Goal: Task Accomplishment & Management: Use online tool/utility

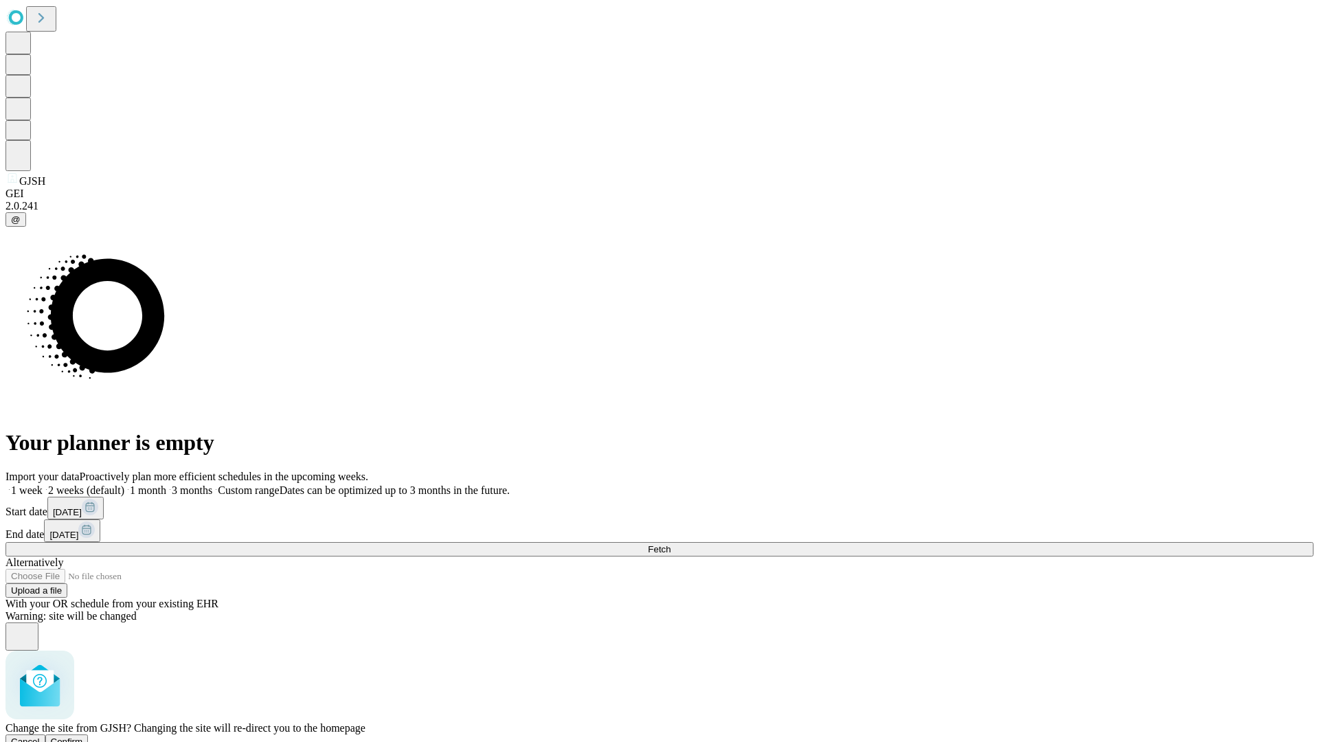
click at [83, 736] on span "Confirm" at bounding box center [67, 741] width 32 height 10
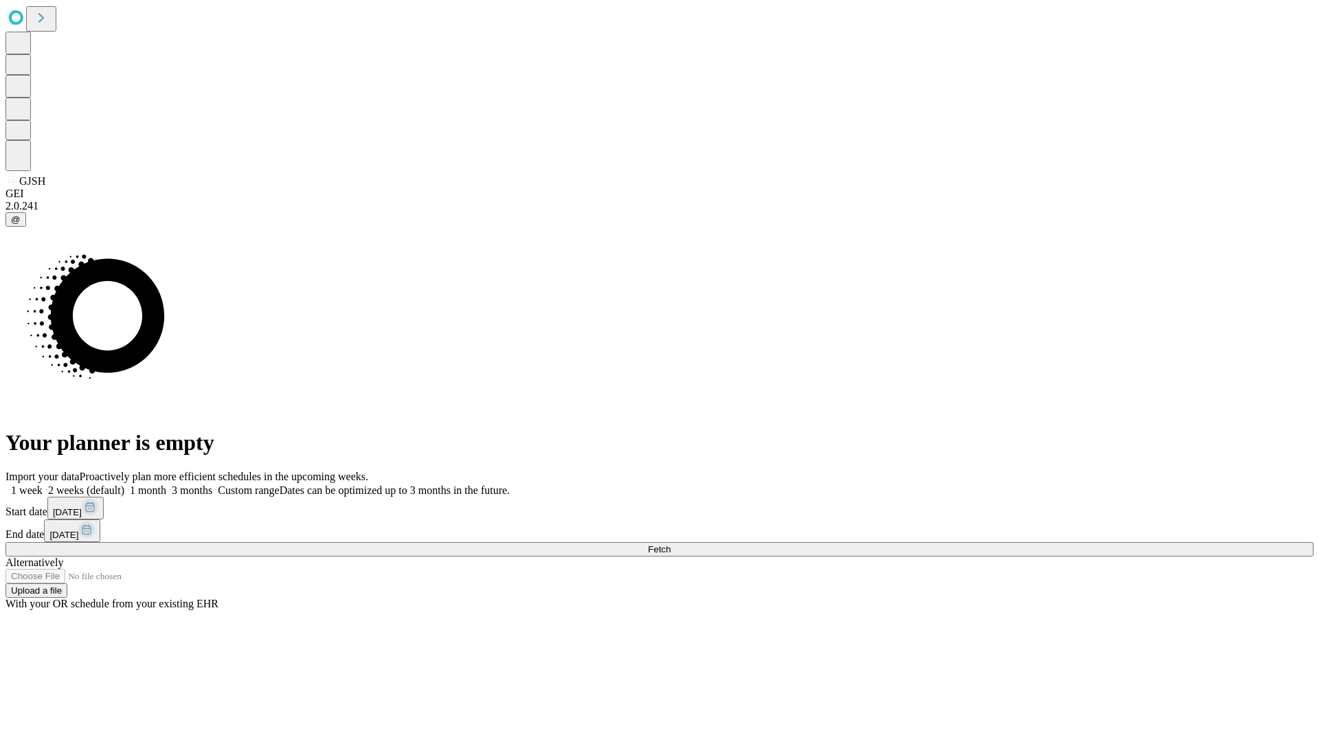
click at [166, 484] on label "1 month" at bounding box center [145, 490] width 42 height 12
click at [670, 544] on span "Fetch" at bounding box center [659, 549] width 23 height 10
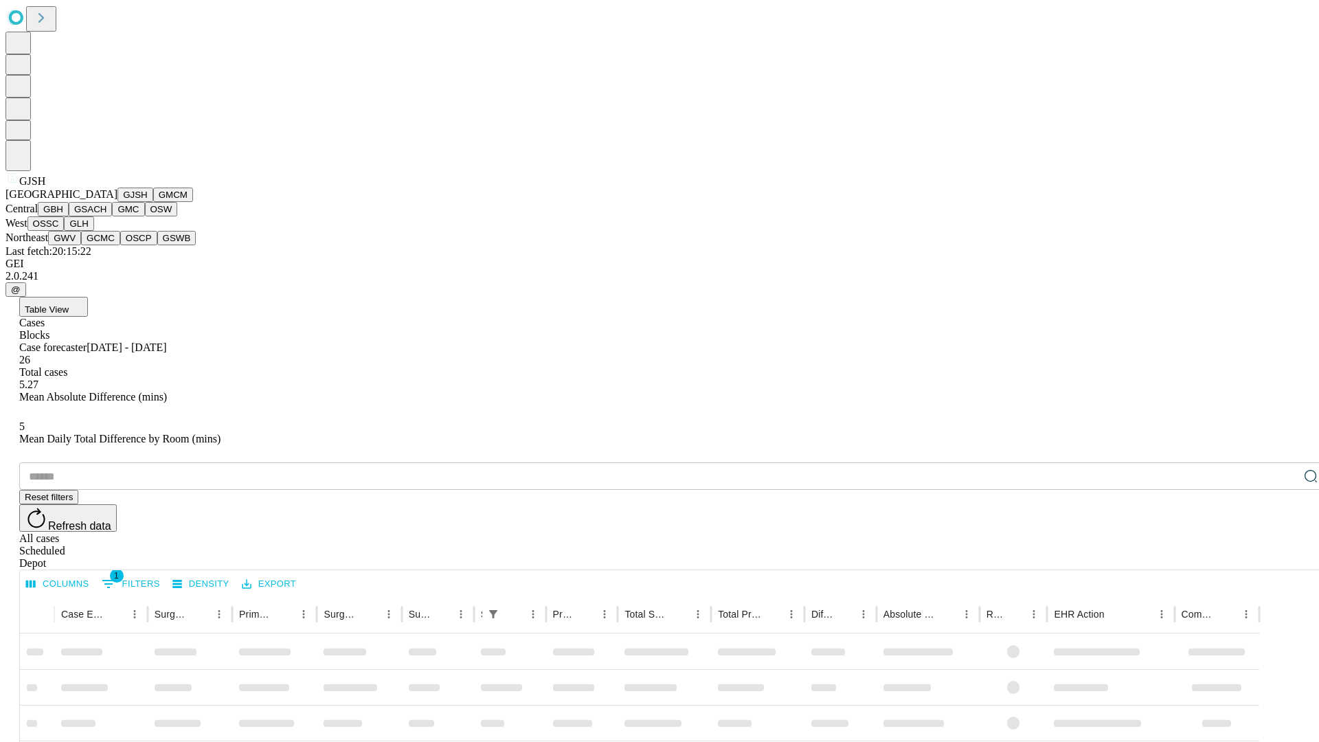
click at [153, 202] on button "GMCM" at bounding box center [173, 195] width 40 height 14
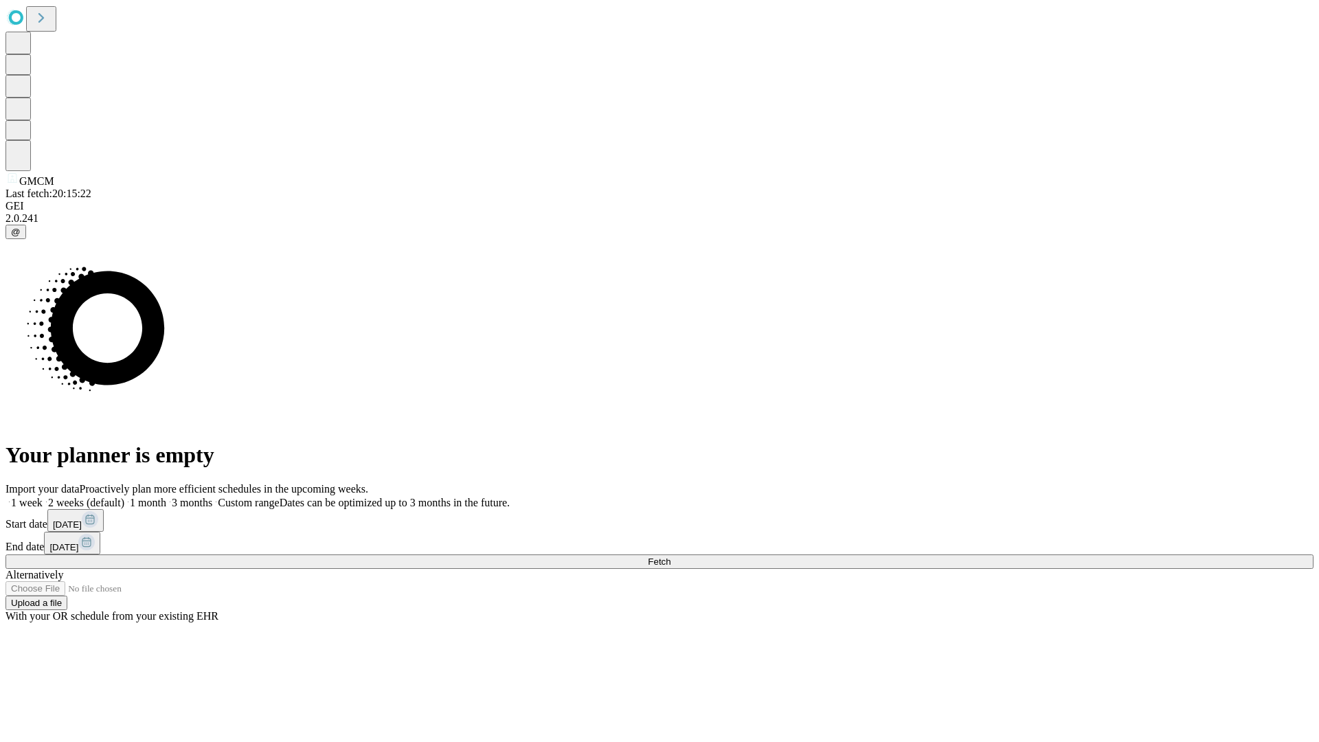
click at [166, 497] on label "1 month" at bounding box center [145, 503] width 42 height 12
click at [670, 556] on span "Fetch" at bounding box center [659, 561] width 23 height 10
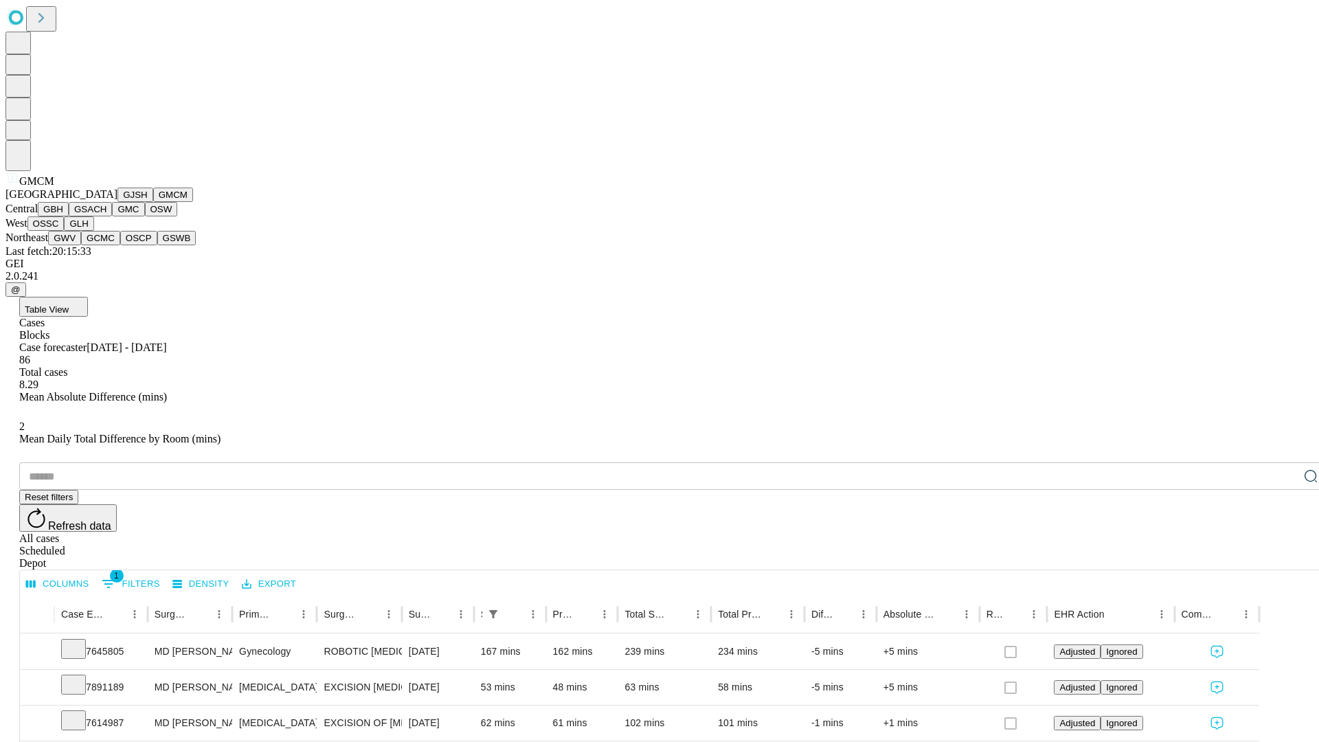
click at [69, 216] on button "GBH" at bounding box center [53, 209] width 31 height 14
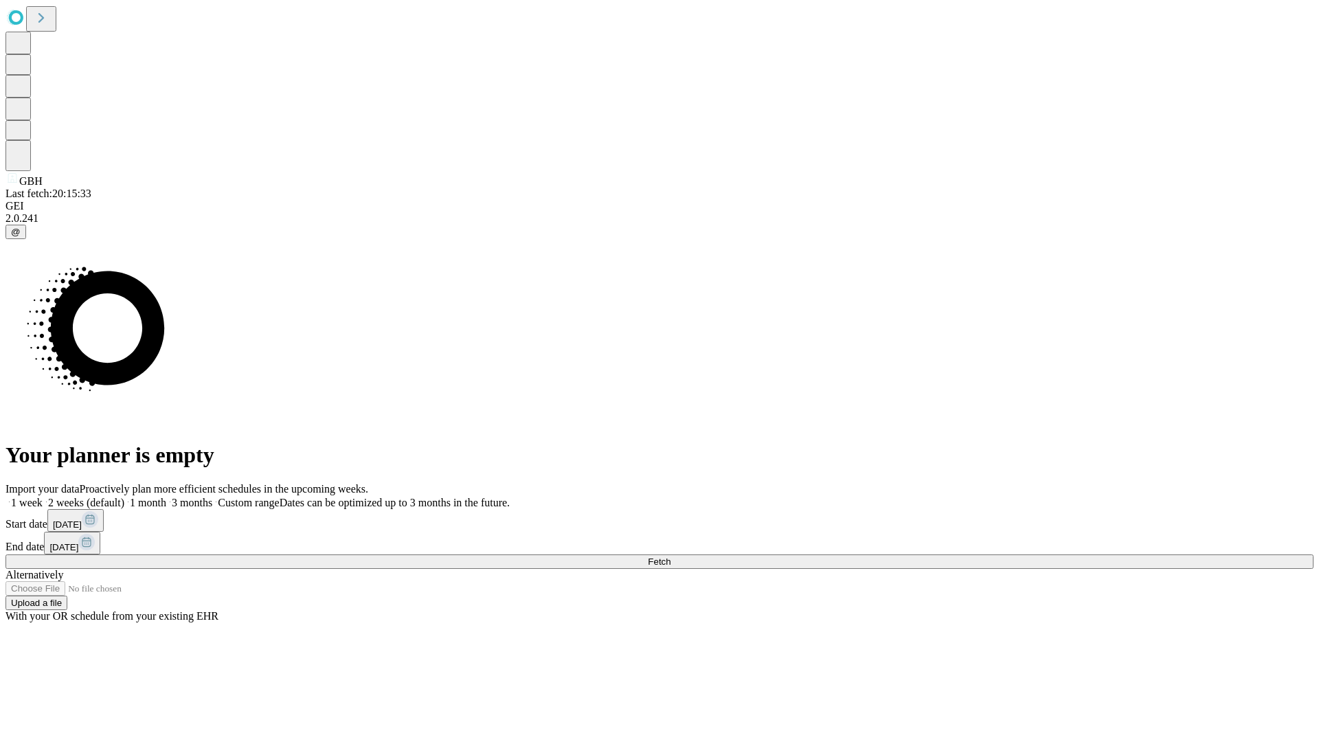
click at [166, 497] on label "1 month" at bounding box center [145, 503] width 42 height 12
click at [670, 556] on span "Fetch" at bounding box center [659, 561] width 23 height 10
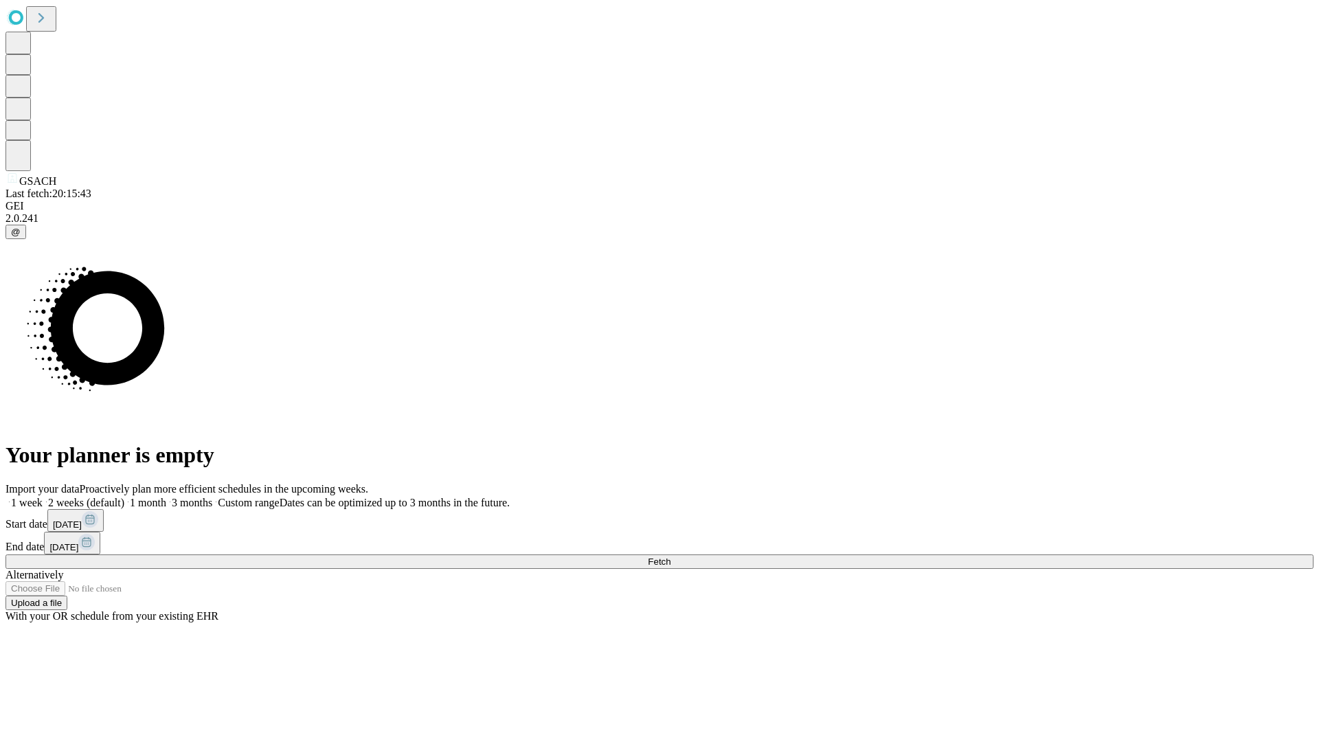
click at [670, 556] on span "Fetch" at bounding box center [659, 561] width 23 height 10
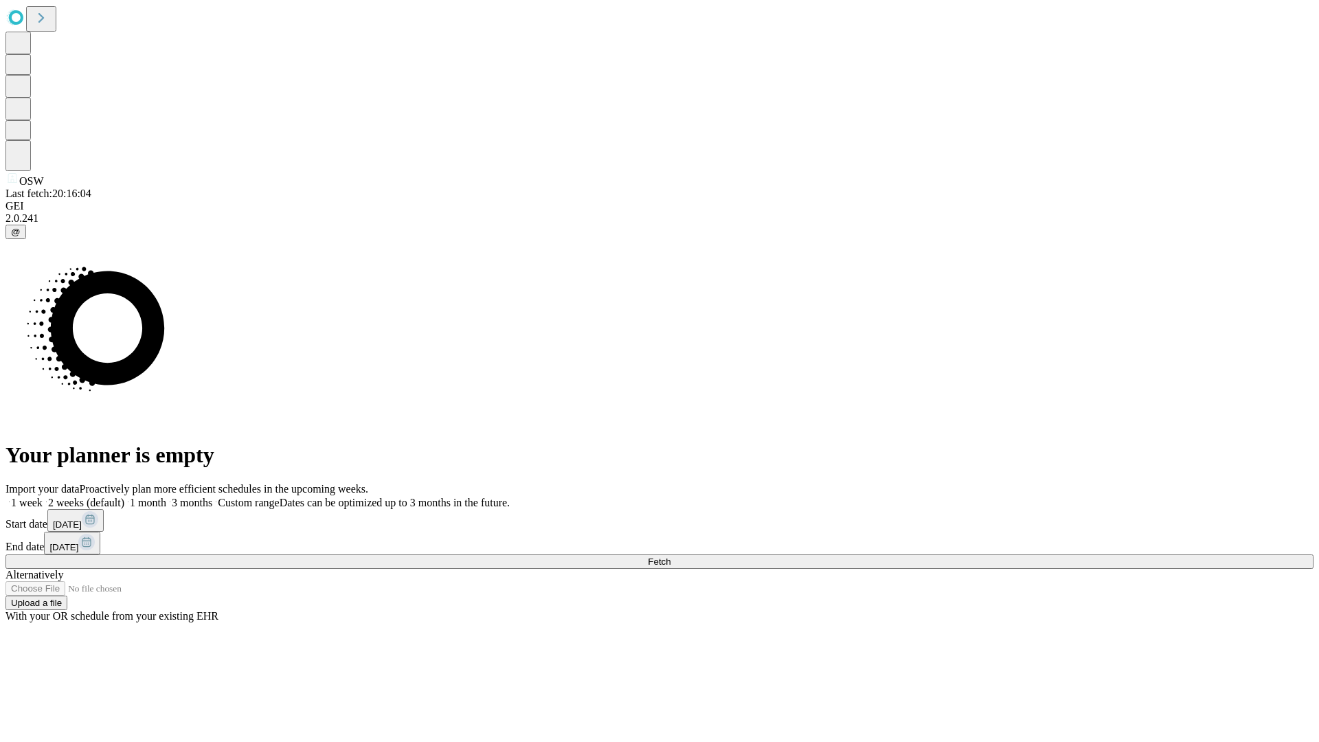
click at [670, 556] on span "Fetch" at bounding box center [659, 561] width 23 height 10
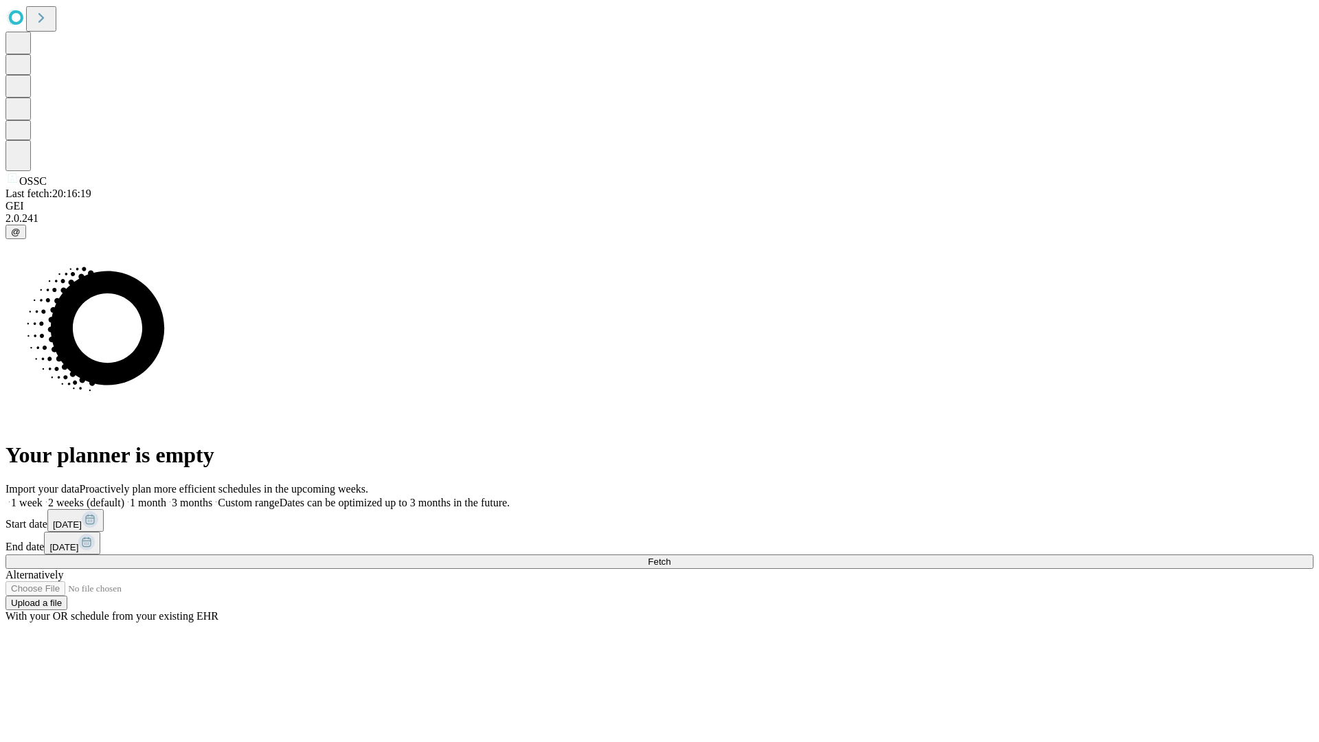
click at [670, 556] on span "Fetch" at bounding box center [659, 561] width 23 height 10
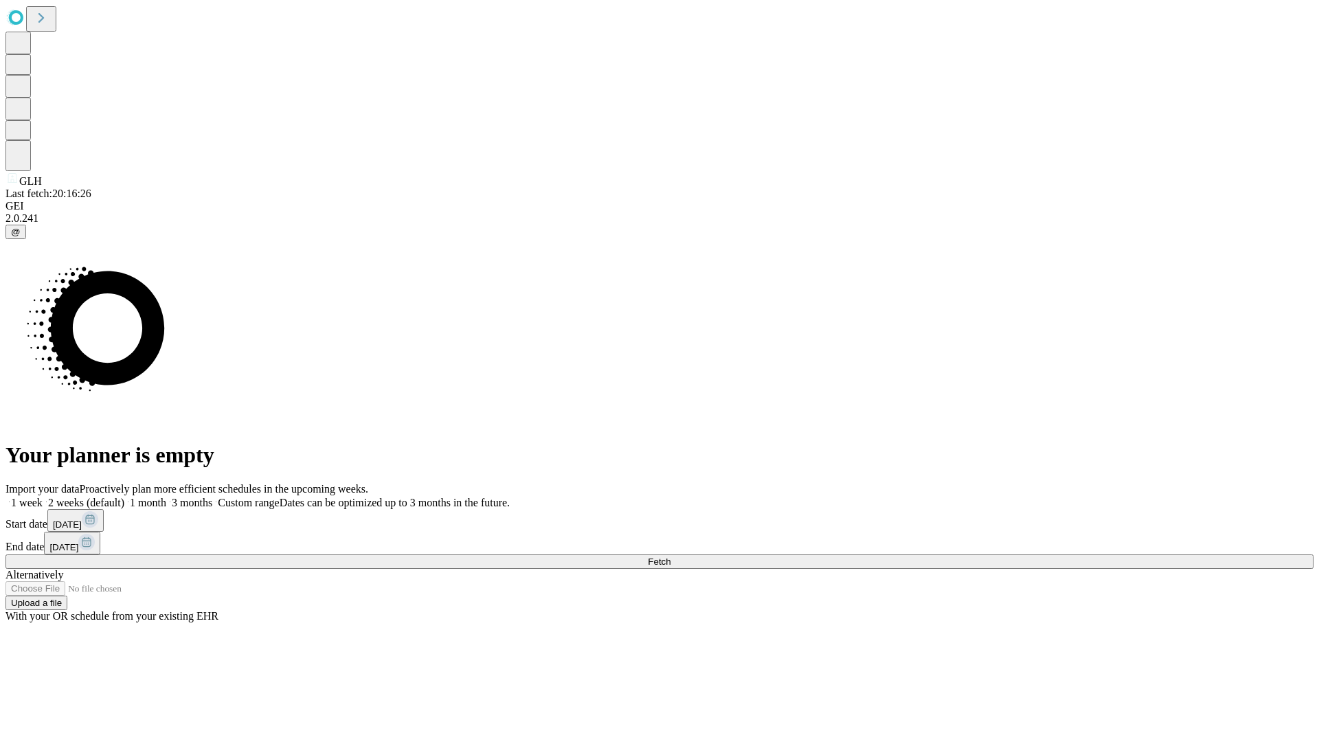
click at [670, 556] on span "Fetch" at bounding box center [659, 561] width 23 height 10
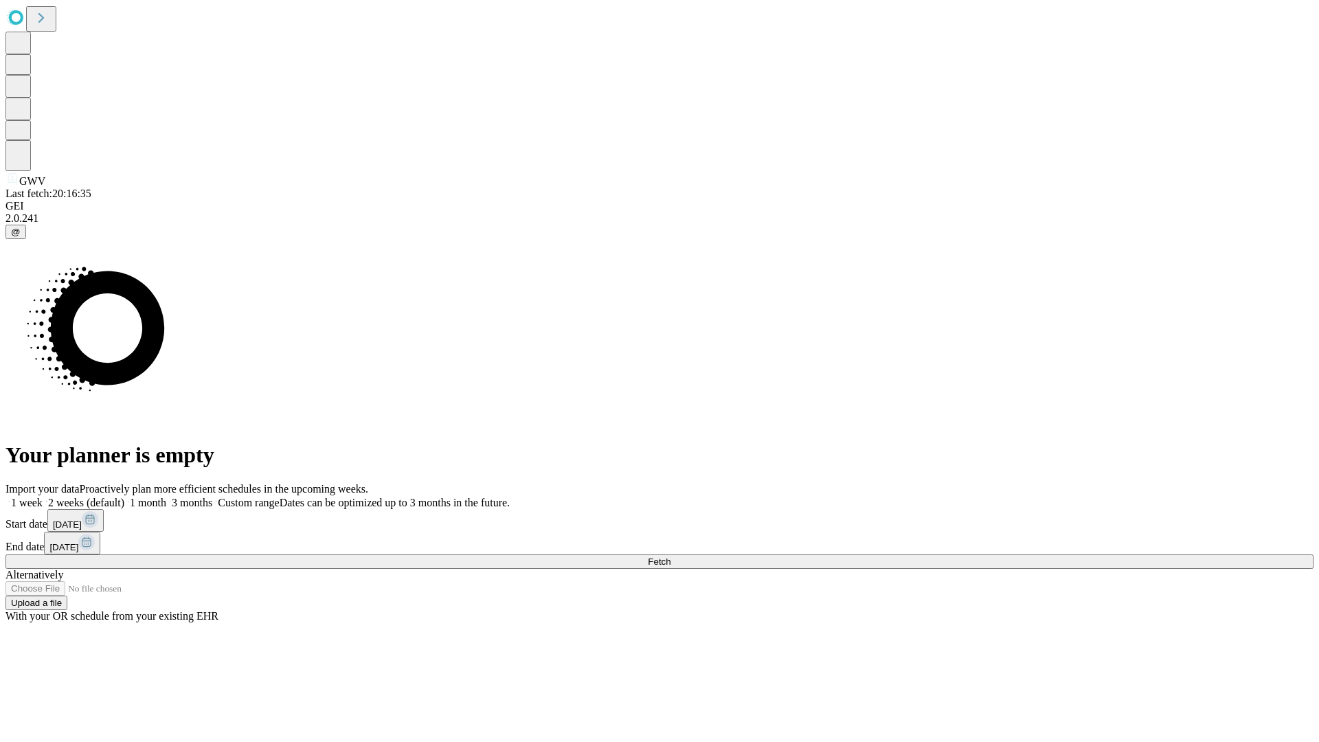
click at [166, 497] on label "1 month" at bounding box center [145, 503] width 42 height 12
click at [670, 556] on span "Fetch" at bounding box center [659, 561] width 23 height 10
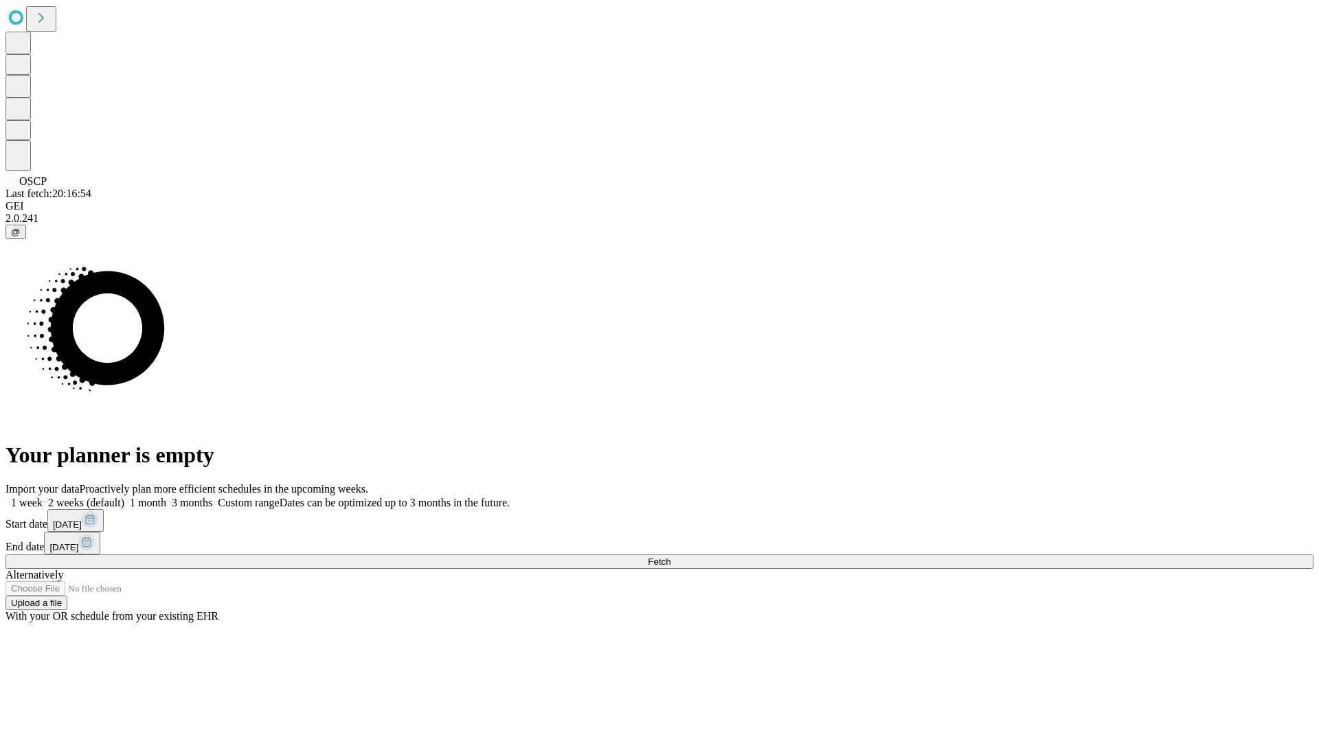
click at [166, 497] on label "1 month" at bounding box center [145, 503] width 42 height 12
click at [670, 556] on span "Fetch" at bounding box center [659, 561] width 23 height 10
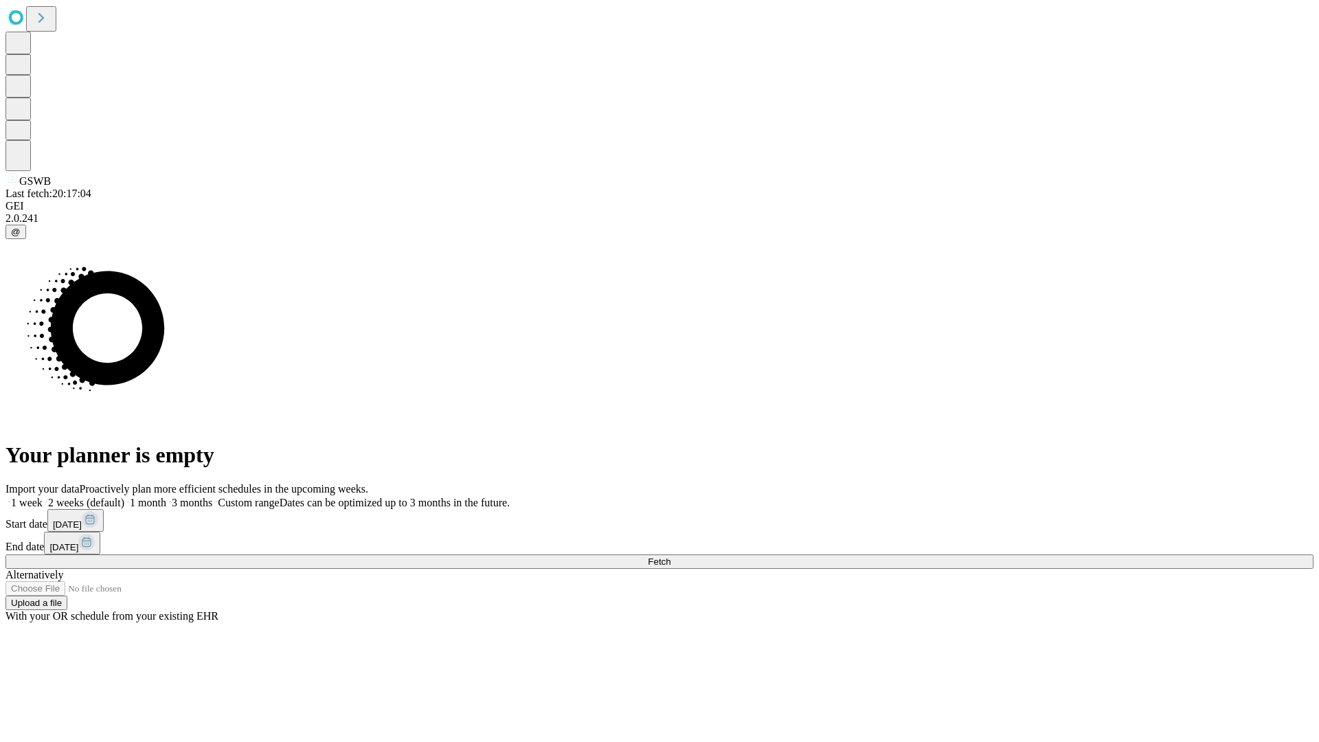
click at [166, 497] on label "1 month" at bounding box center [145, 503] width 42 height 12
click at [670, 556] on span "Fetch" at bounding box center [659, 561] width 23 height 10
